Goal: Task Accomplishment & Management: Use online tool/utility

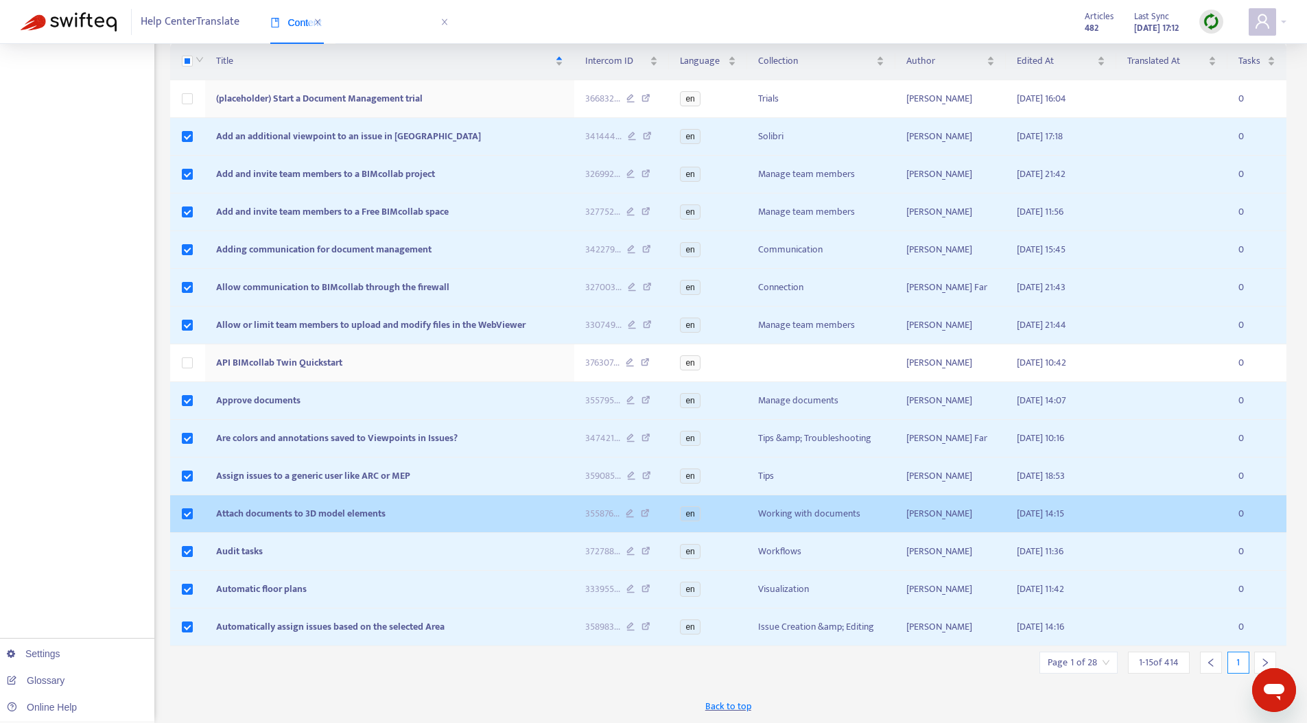
scroll to position [250, 0]
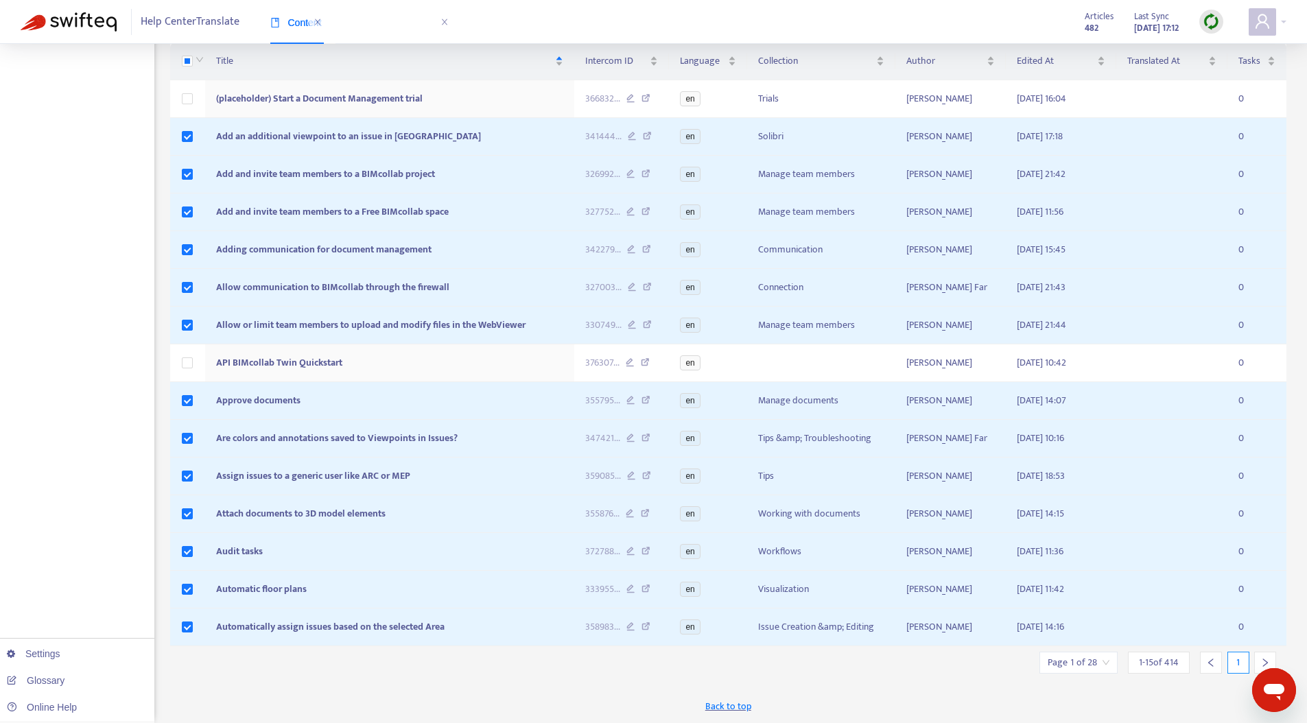
click at [1266, 659] on icon "right" at bounding box center [1265, 663] width 10 height 10
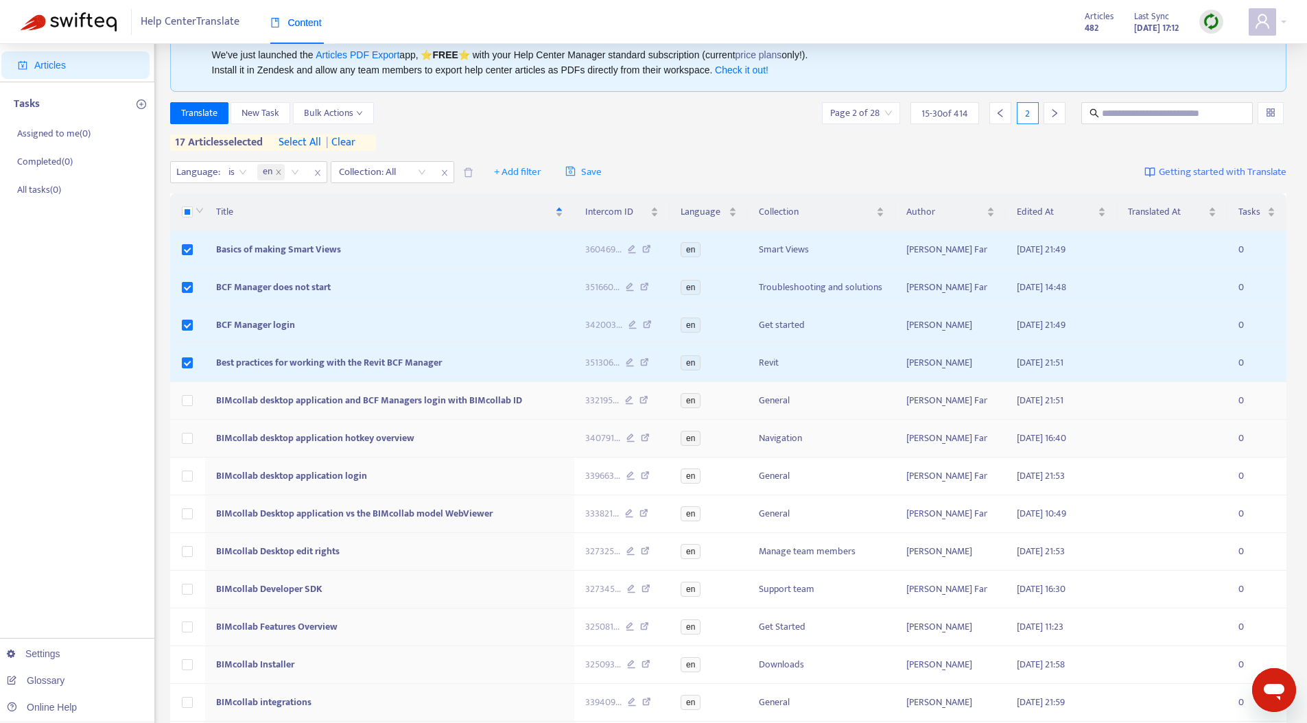
scroll to position [71, 0]
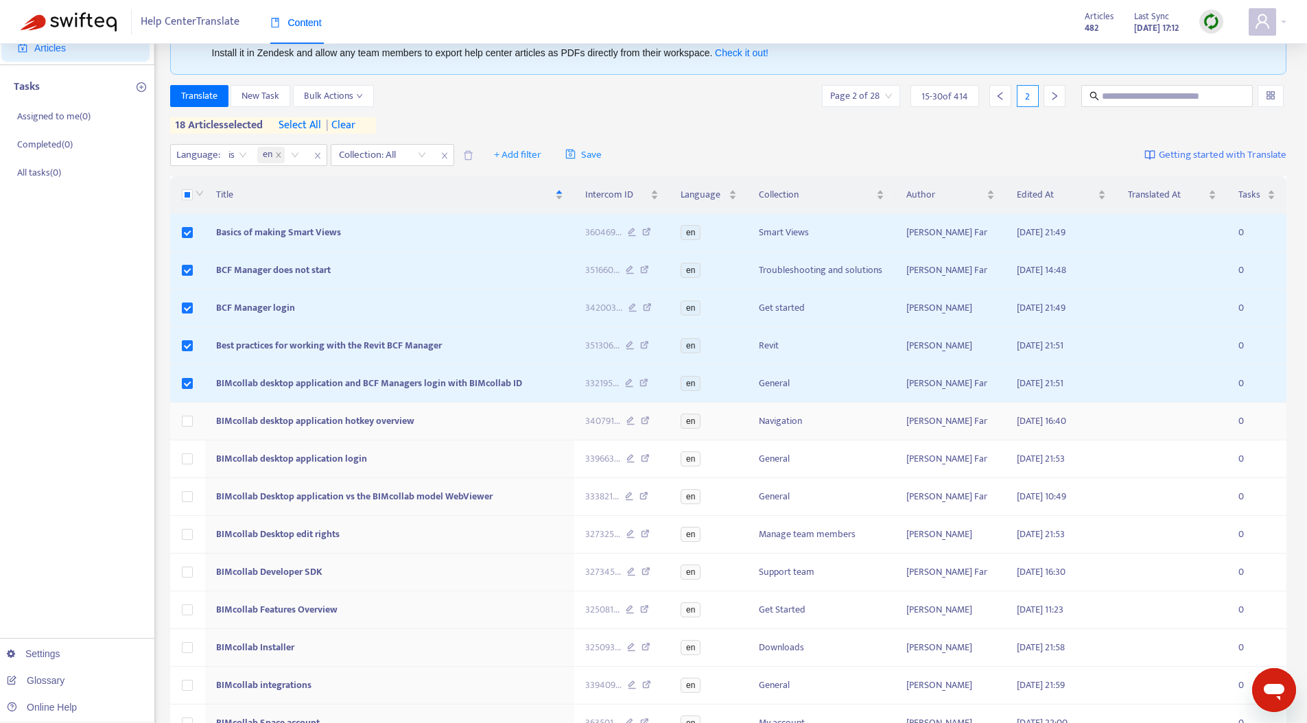
click at [196, 418] on td at bounding box center [188, 422] width 36 height 38
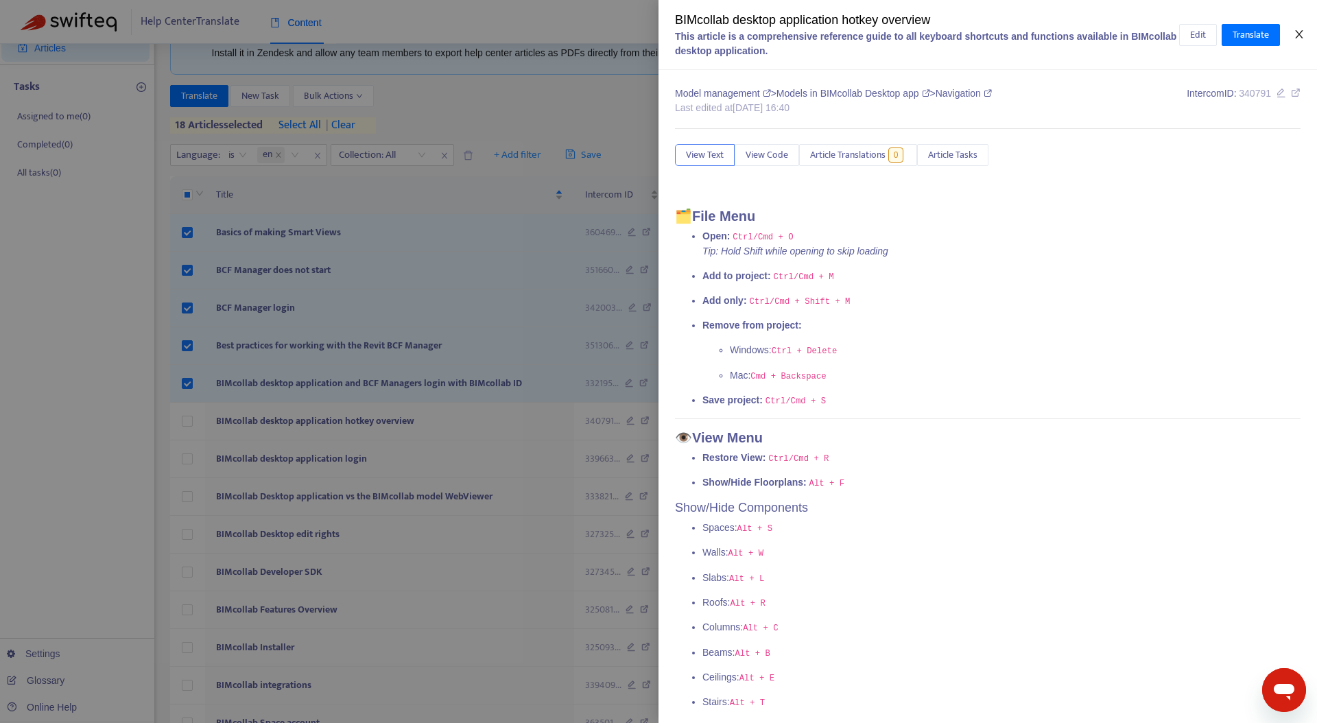
drag, startPoint x: 1299, startPoint y: 31, endPoint x: 1202, endPoint y: 95, distance: 116.3
click at [1299, 32] on icon "close" at bounding box center [1299, 34] width 11 height 11
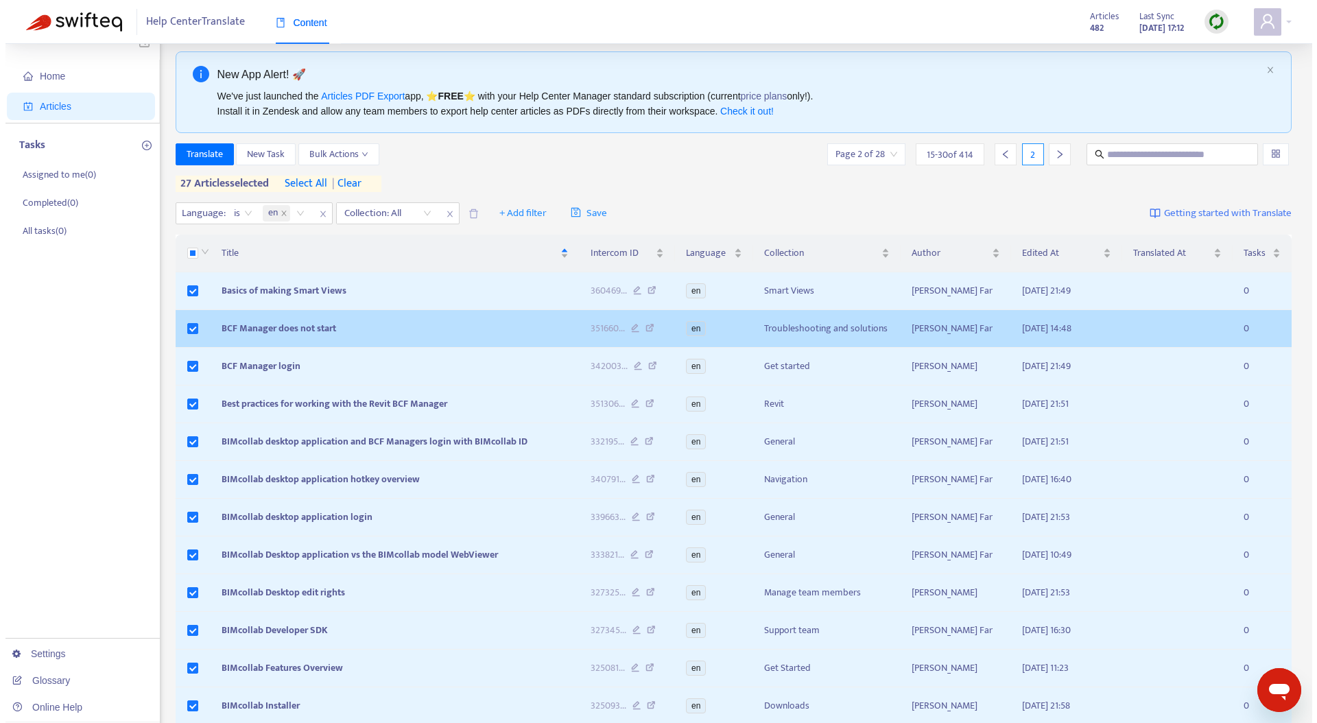
scroll to position [0, 0]
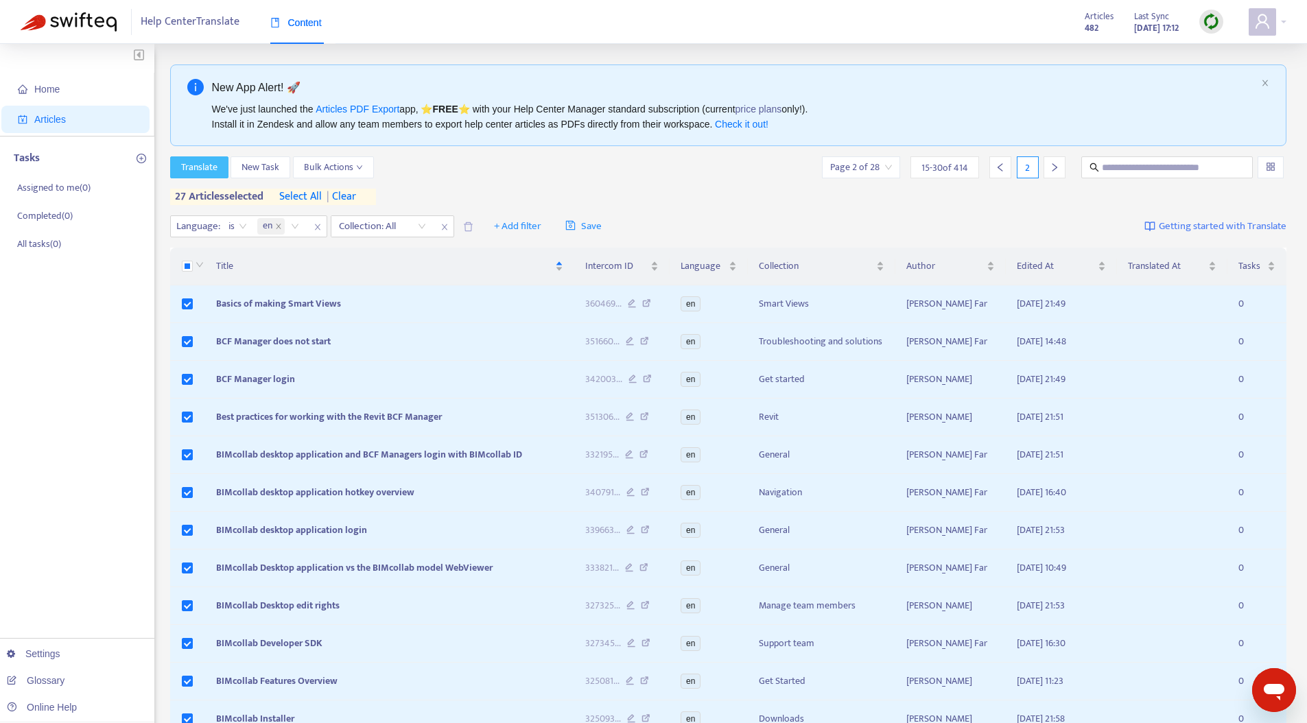
click at [195, 173] on span "Translate" at bounding box center [199, 167] width 36 height 15
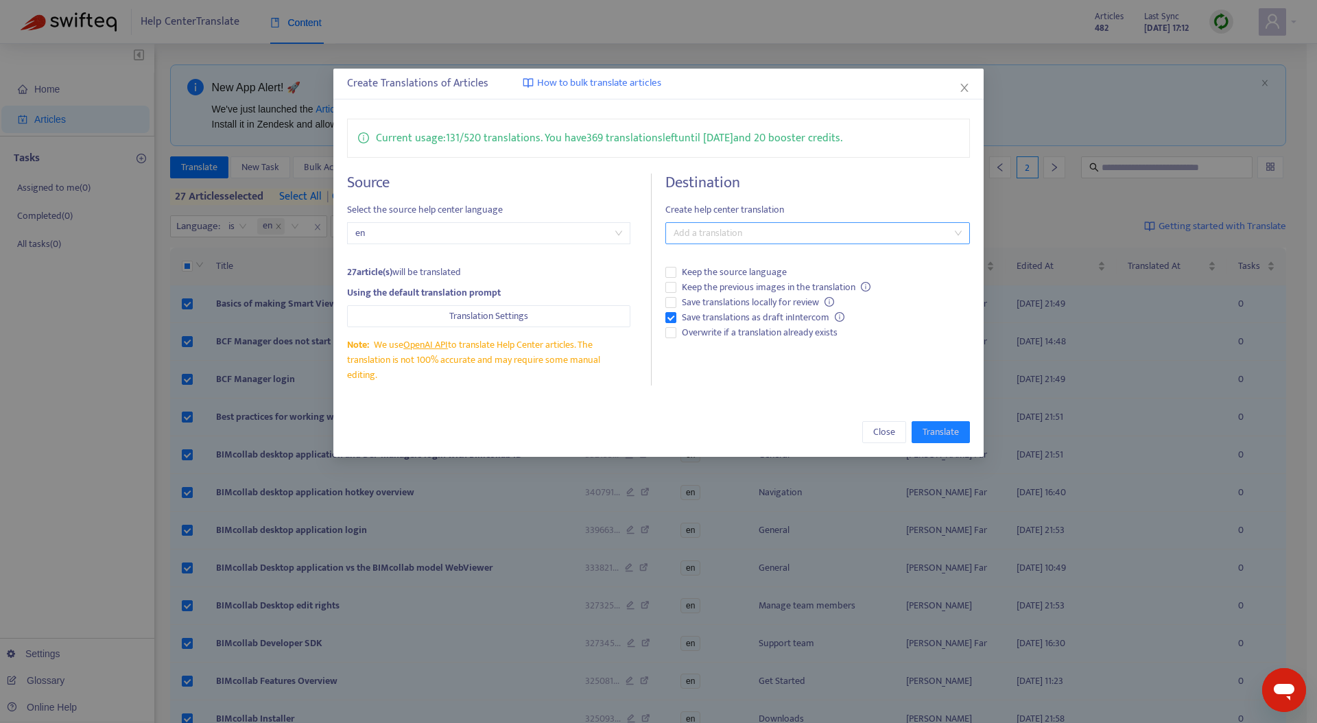
click at [722, 240] on div at bounding box center [811, 233] width 284 height 16
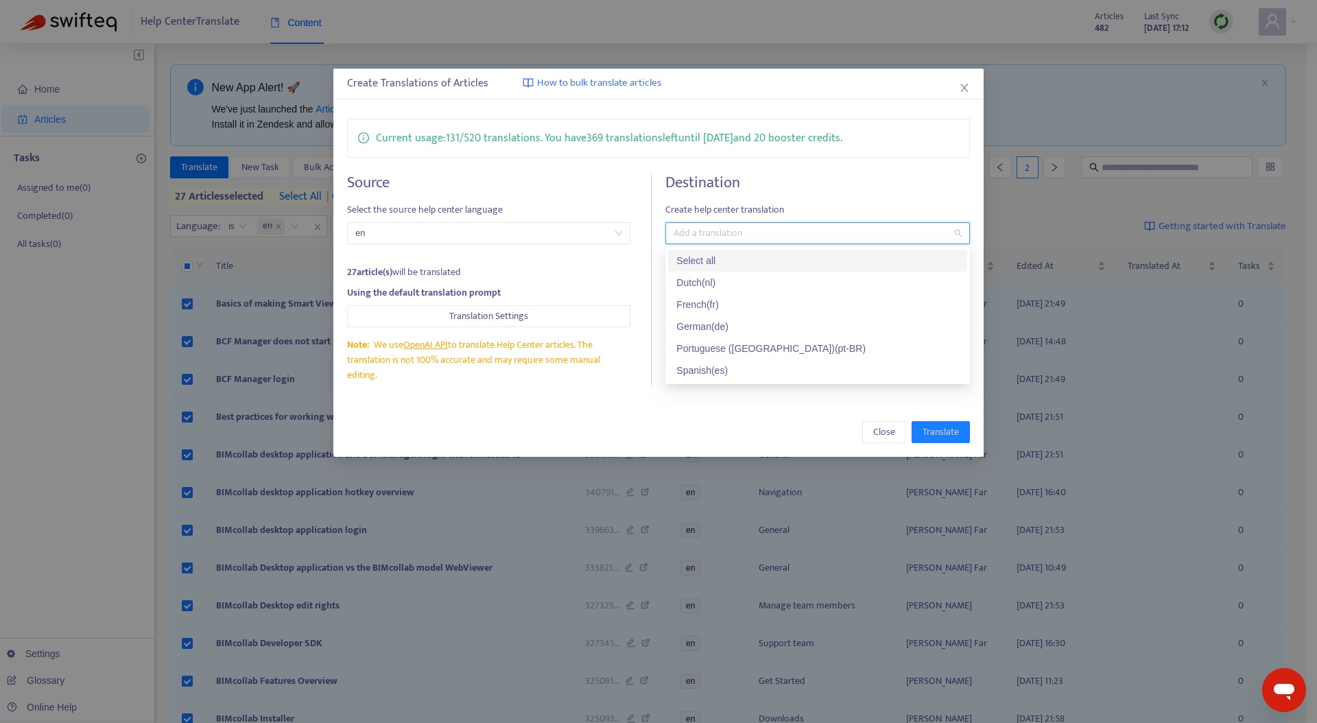
click at [713, 263] on div "Select all" at bounding box center [817, 260] width 283 height 15
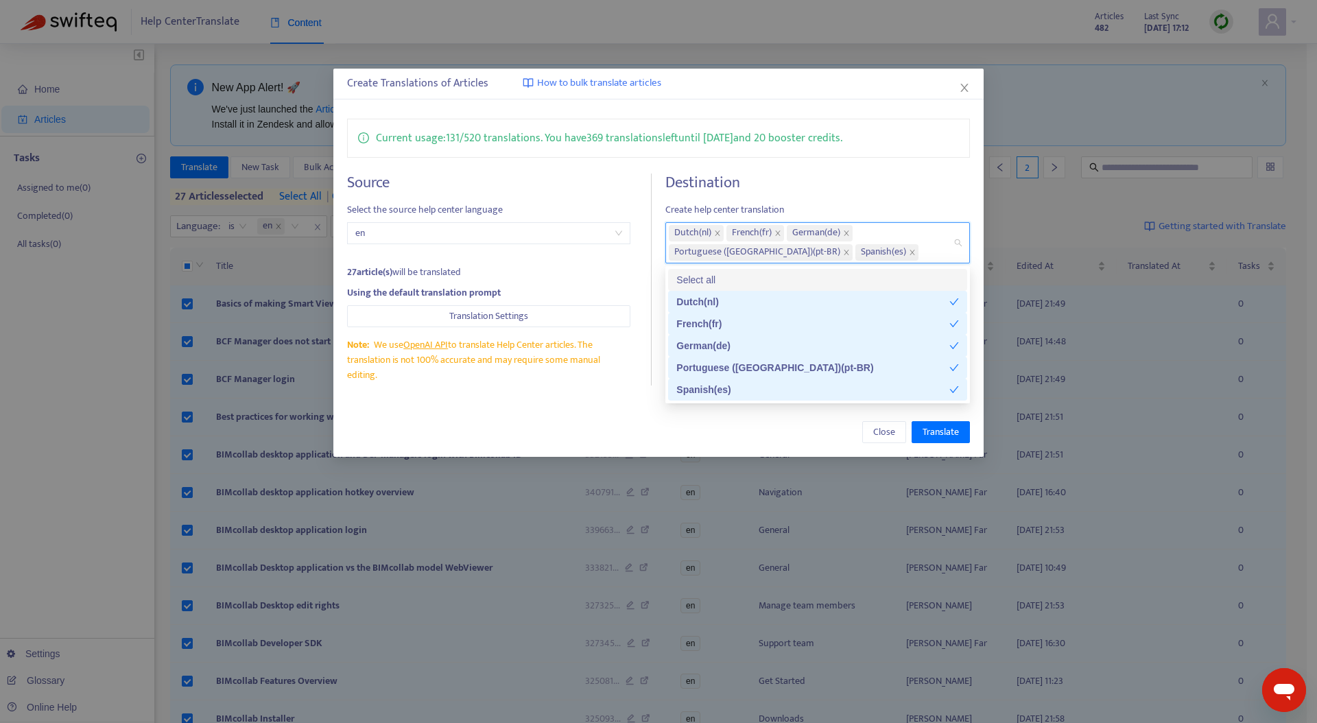
click at [858, 171] on div "Current usage: 131 / 520 translations . You have 369 translations left until [D…" at bounding box center [658, 252] width 651 height 294
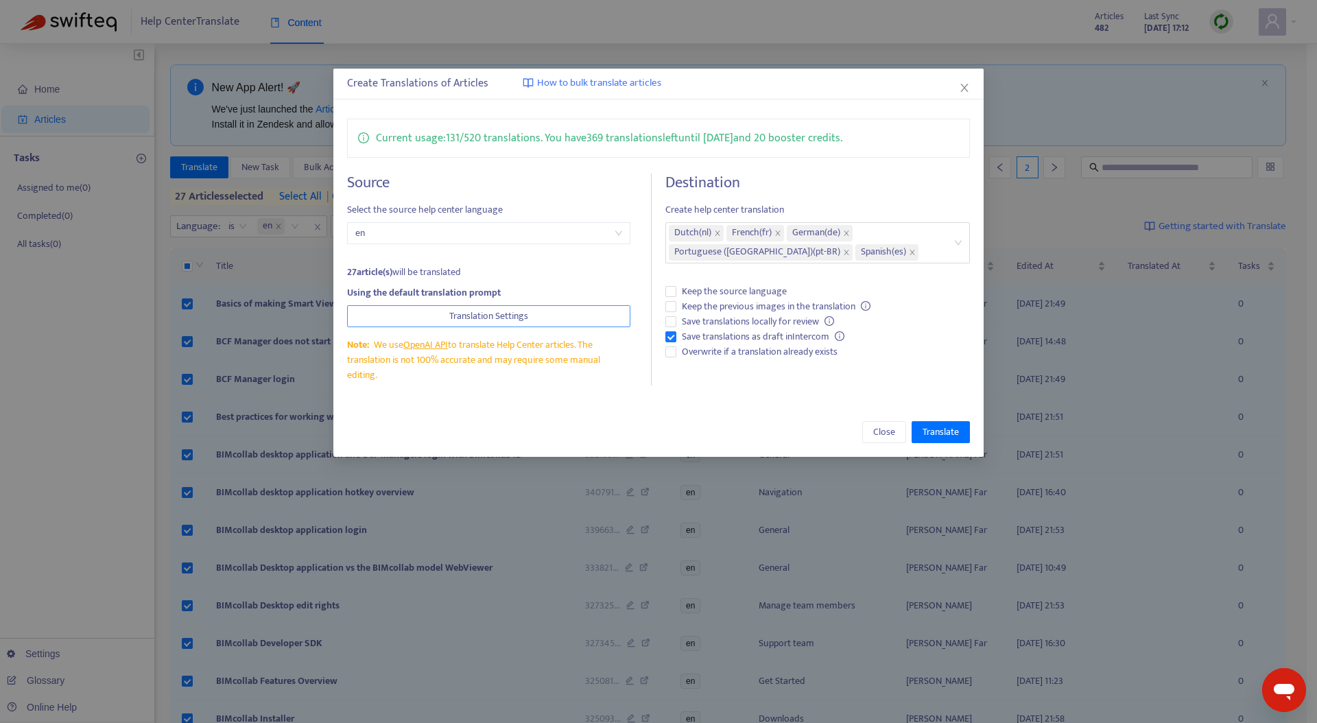
click at [527, 313] on span "Translation Settings" at bounding box center [488, 316] width 79 height 15
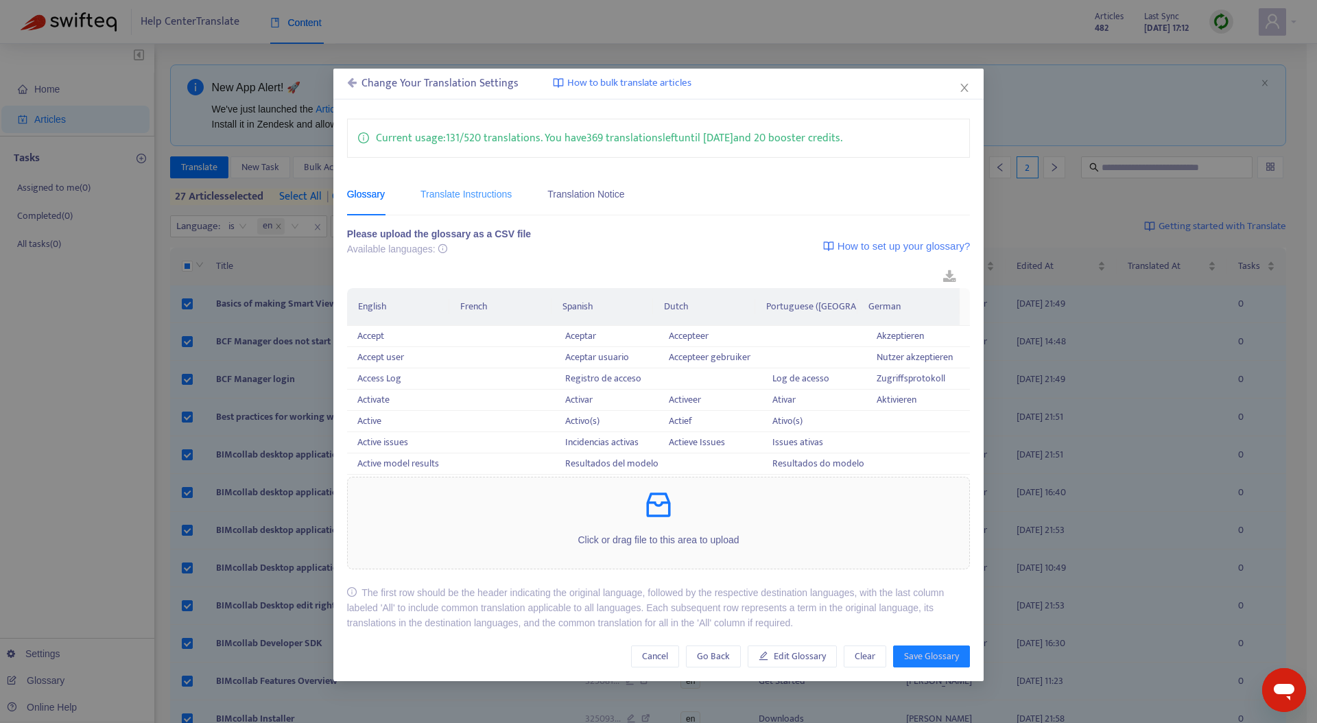
click at [481, 204] on div "Translate Instructions" at bounding box center [466, 195] width 91 height 42
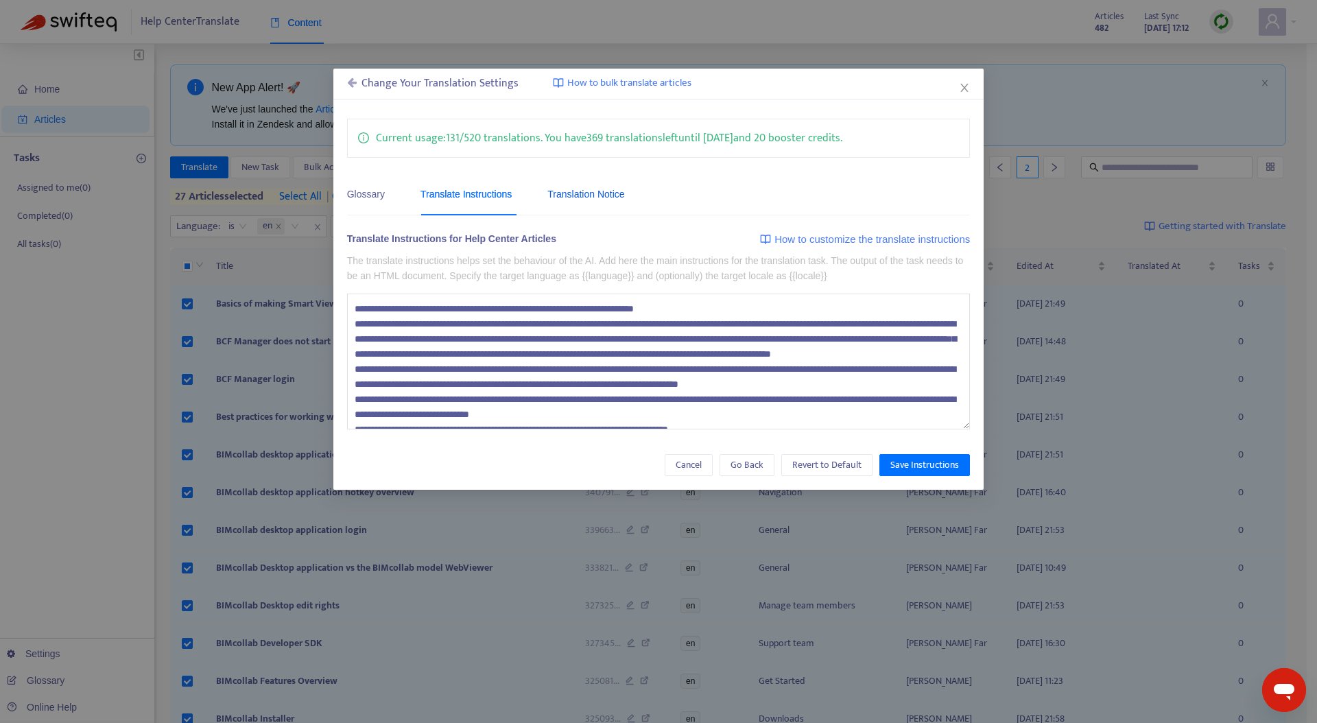
click at [573, 200] on div "Translation Notice" at bounding box center [585, 194] width 77 height 15
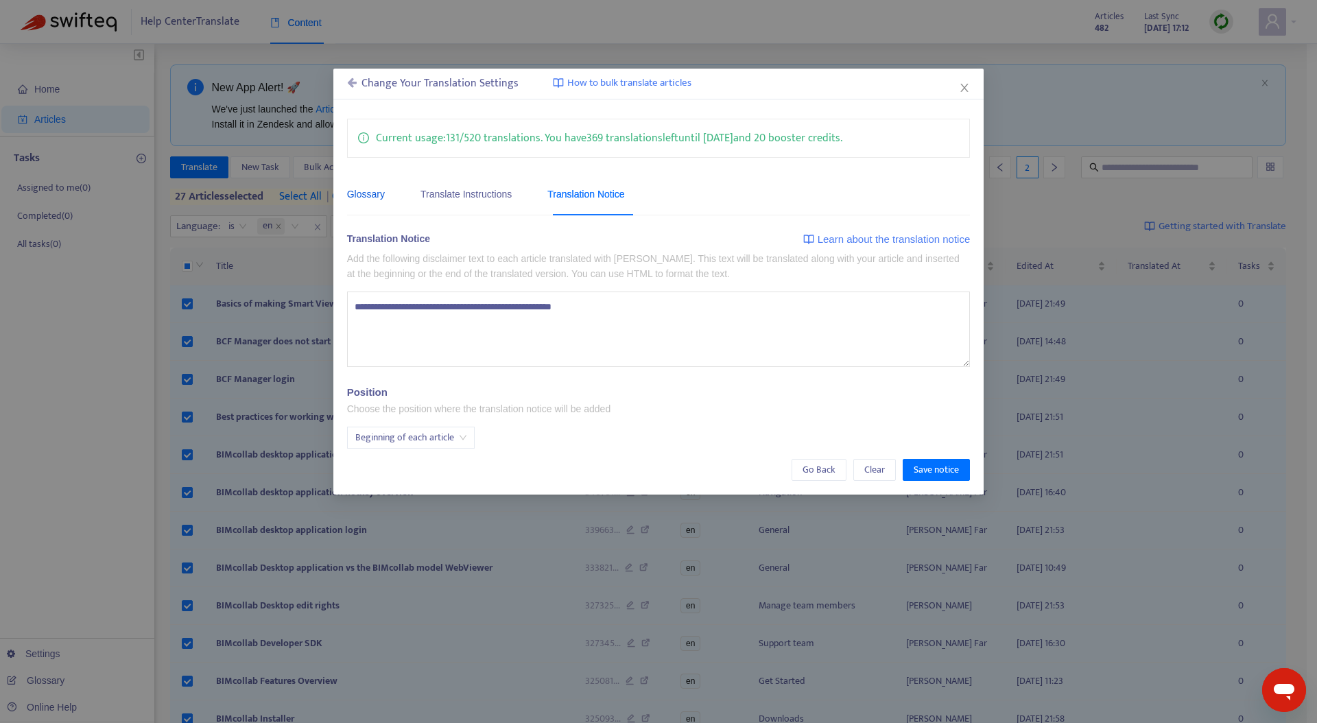
click at [360, 194] on div "Glossary" at bounding box center [366, 194] width 38 height 15
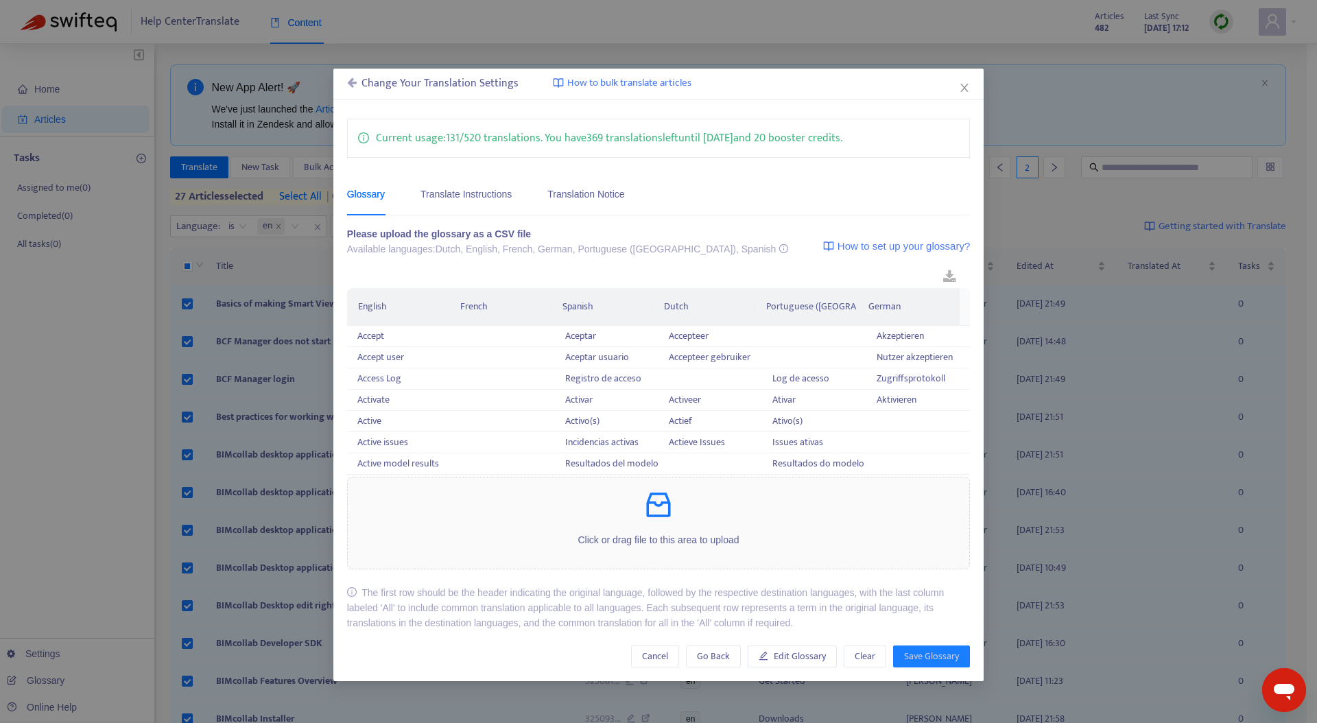
click at [356, 84] on icon at bounding box center [352, 82] width 10 height 11
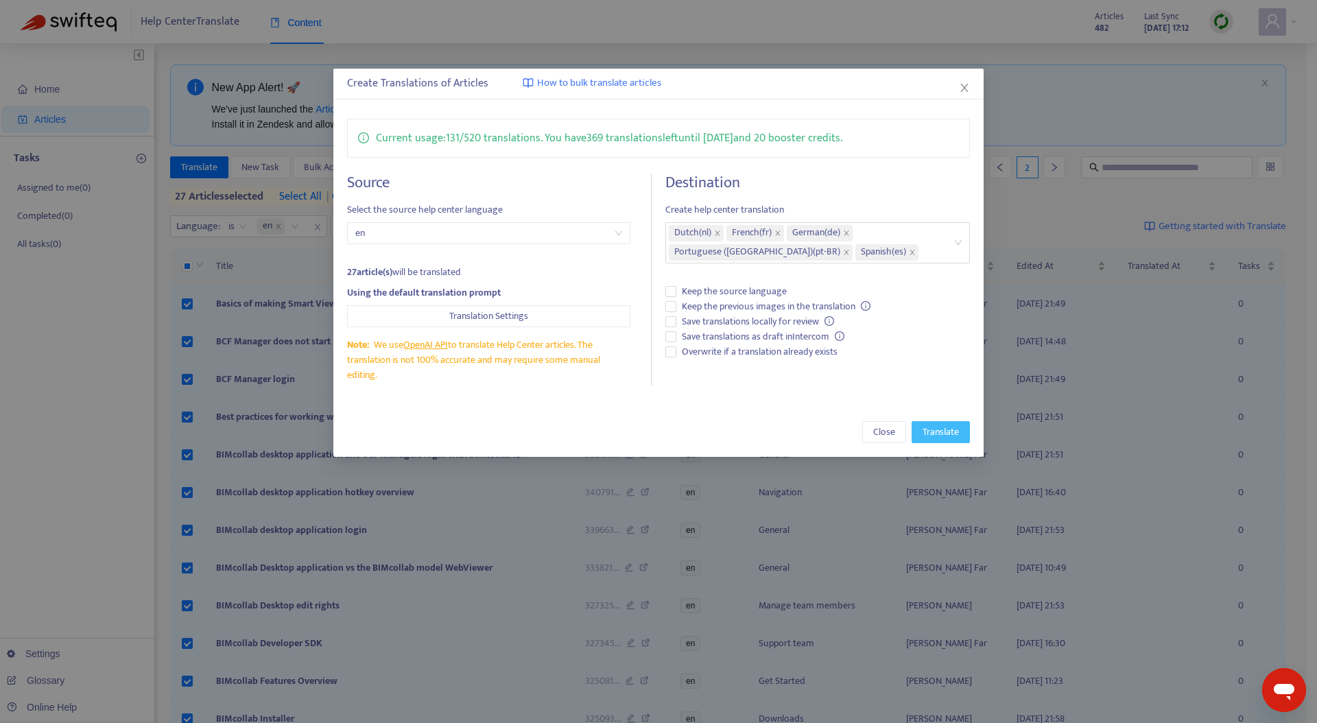
click at [932, 436] on span "Translate" at bounding box center [941, 432] width 36 height 15
